Goal: Task Accomplishment & Management: Use online tool/utility

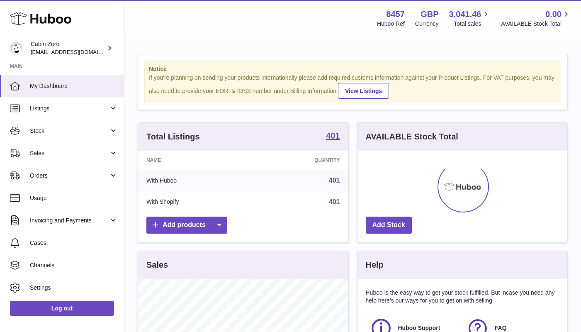
scroll to position [129, 210]
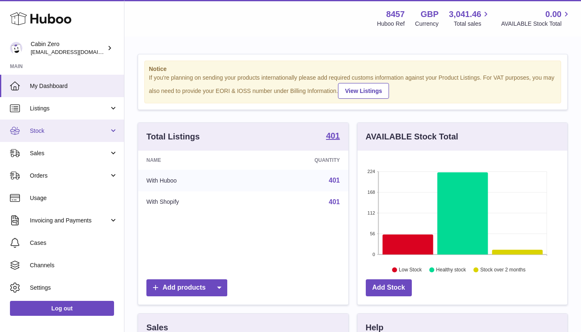
click at [110, 129] on link "Stock" at bounding box center [62, 130] width 124 height 22
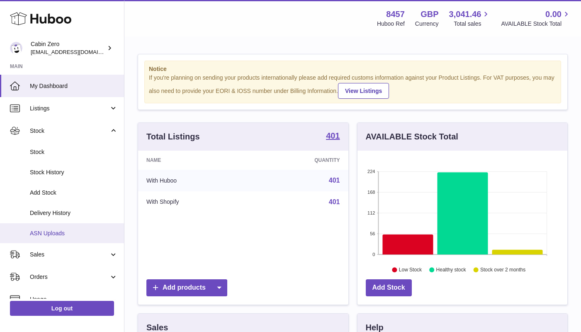
click at [83, 231] on span "ASN Uploads" at bounding box center [74, 233] width 88 height 8
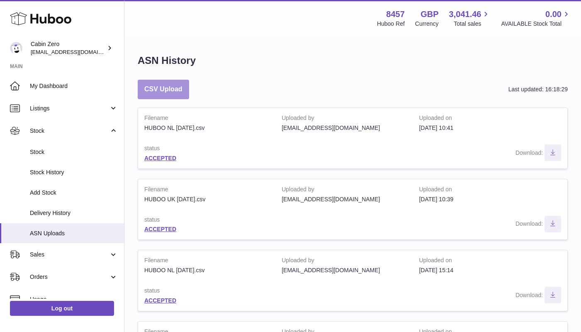
click at [179, 90] on button "CSV Upload" at bounding box center [163, 89] width 51 height 19
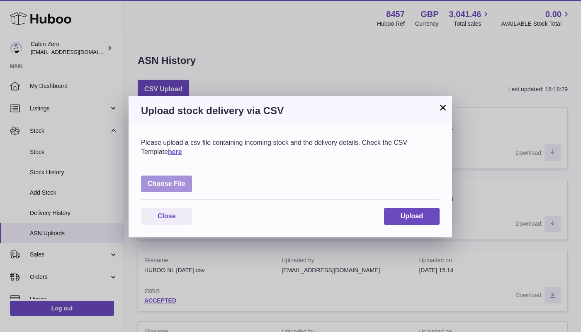
click at [170, 184] on label at bounding box center [166, 183] width 51 height 17
click at [185, 180] on input "file" at bounding box center [185, 180] width 0 height 0
type input "**********"
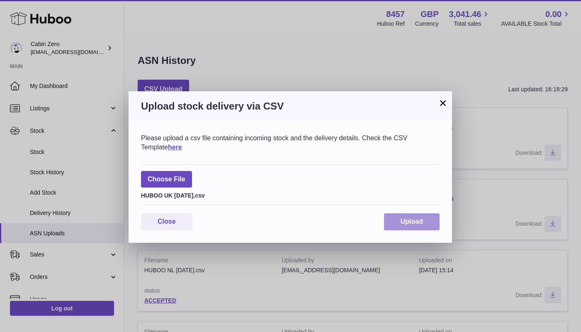
click at [428, 224] on button "Upload" at bounding box center [412, 221] width 56 height 17
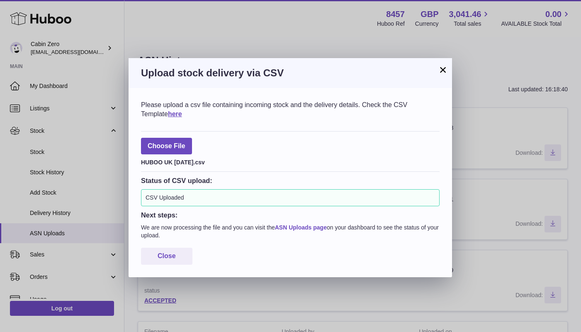
click at [314, 224] on link "ASN Uploads page" at bounding box center [301, 227] width 52 height 7
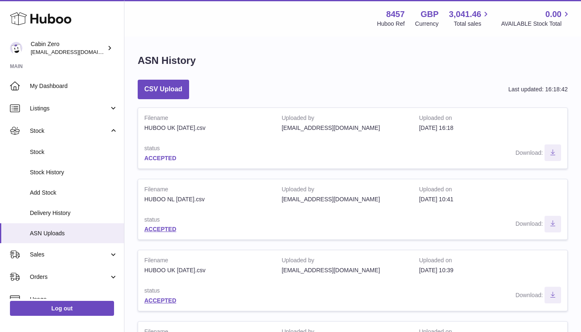
click at [168, 157] on link "ACCEPTED" at bounding box center [160, 158] width 32 height 7
click at [171, 86] on button "CSV Upload" at bounding box center [163, 89] width 51 height 19
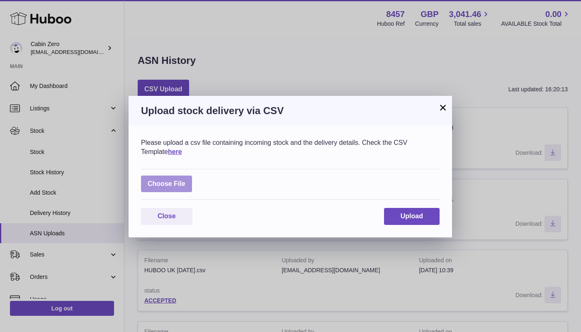
click at [185, 183] on label at bounding box center [166, 183] width 51 height 17
click at [185, 180] on input "file" at bounding box center [185, 180] width 0 height 0
type input "**********"
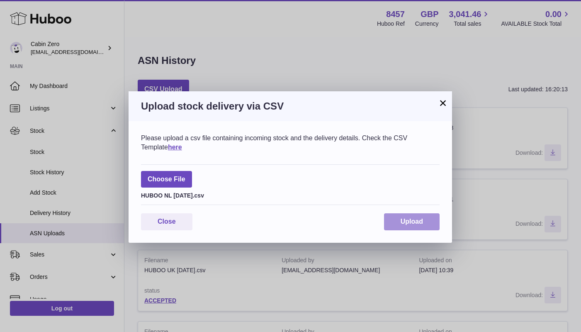
click at [417, 215] on button "Upload" at bounding box center [412, 221] width 56 height 17
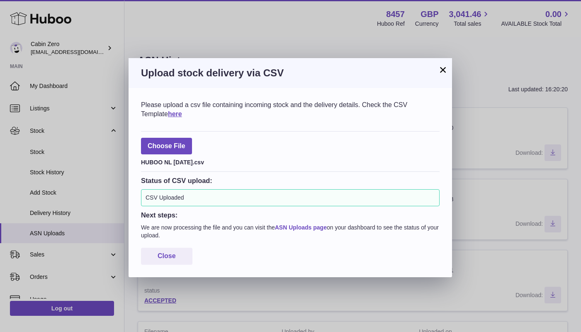
click at [311, 226] on link "ASN Uploads page" at bounding box center [301, 227] width 52 height 7
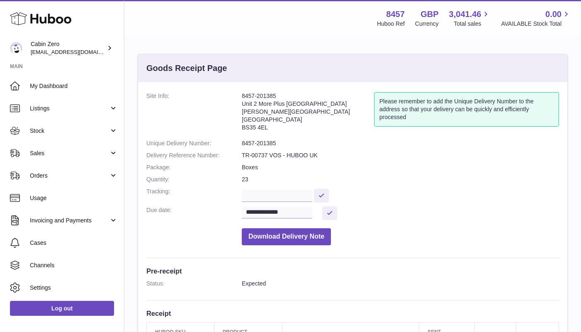
drag, startPoint x: 243, startPoint y: 93, endPoint x: 275, endPoint y: 94, distance: 32.4
click at [275, 94] on address "8457-201385 Unit 2 More Plus Central Park Hudson Ave Severn Beach BS35 4EL" at bounding box center [308, 113] width 132 height 43
copy address "8457-201385"
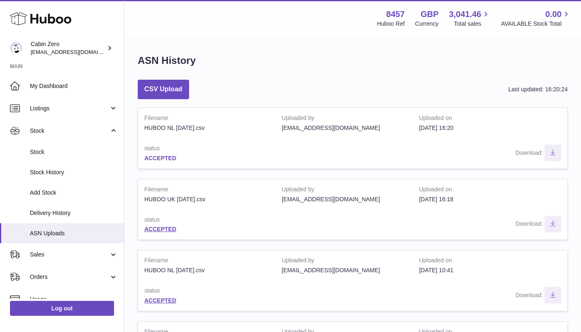
click at [166, 159] on link "ACCEPTED" at bounding box center [160, 158] width 32 height 7
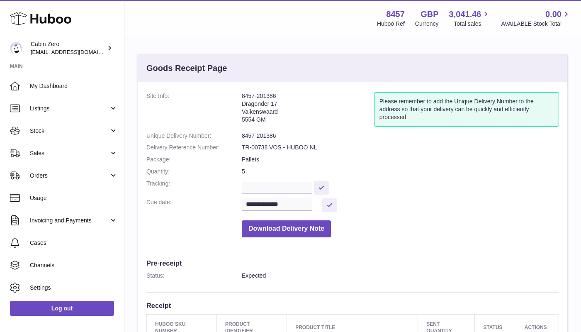
drag, startPoint x: 241, startPoint y: 93, endPoint x: 280, endPoint y: 94, distance: 39.0
click at [280, 94] on dl "**********" at bounding box center [352, 166] width 413 height 149
click at [246, 107] on address "8457-201386 Dragonder 17 Valkenswaard 5554 GM" at bounding box center [308, 110] width 132 height 36
drag, startPoint x: 242, startPoint y: 96, endPoint x: 275, endPoint y: 94, distance: 33.2
click at [275, 94] on address "8457-201386 Dragonder 17 Valkenswaard 5554 GM" at bounding box center [308, 110] width 132 height 36
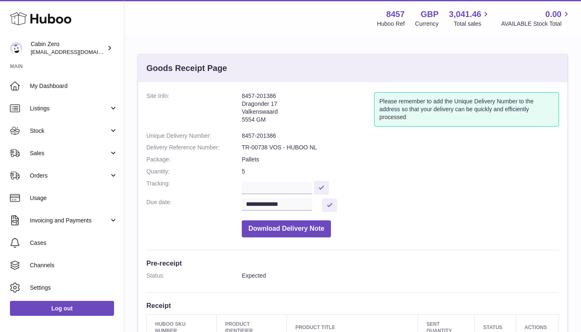
copy address "8457-201386"
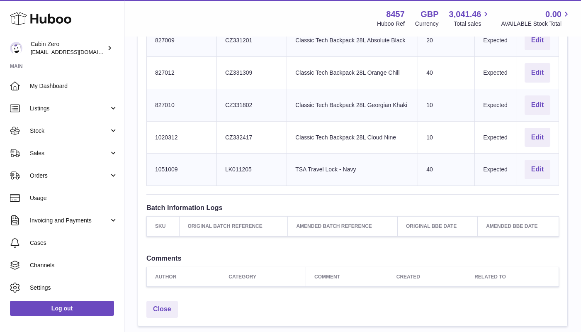
scroll to position [1426, 0]
